Goal: Navigation & Orientation: Find specific page/section

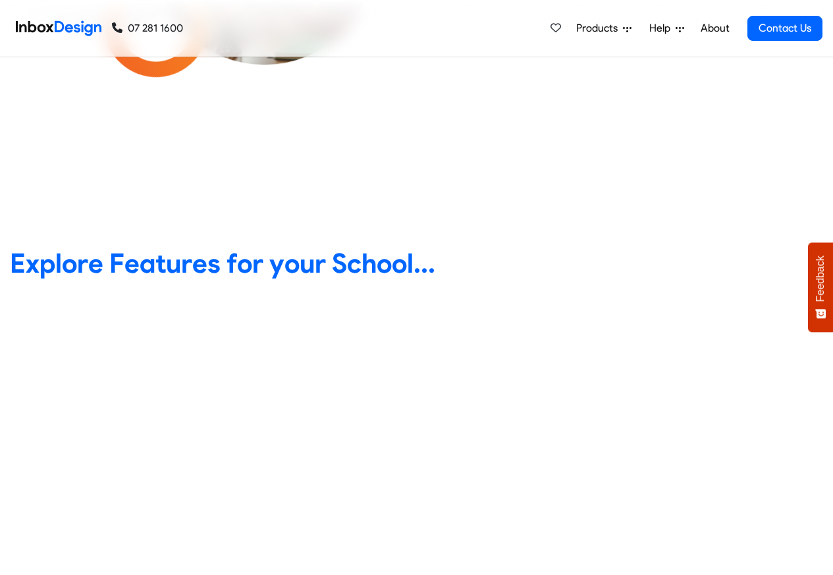
scroll to position [474, 0]
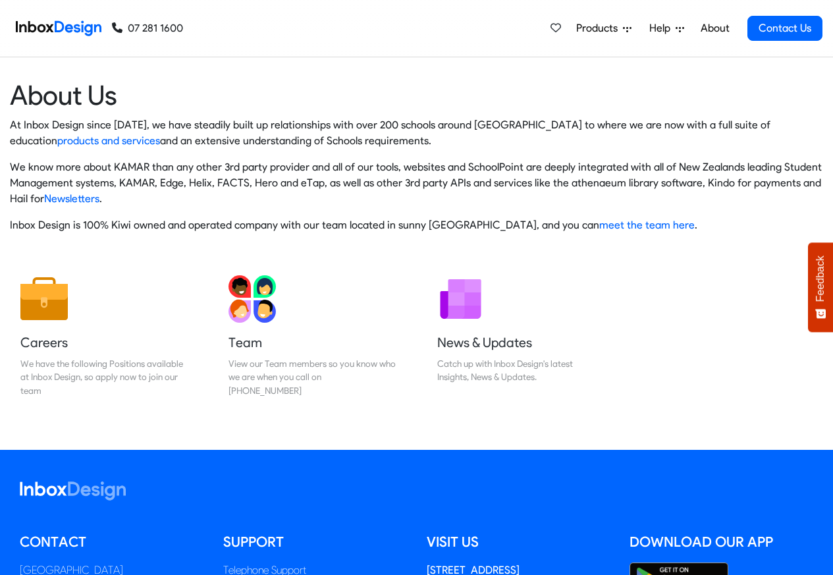
scroll to position [219, 0]
